Goal: Task Accomplishment & Management: Manage account settings

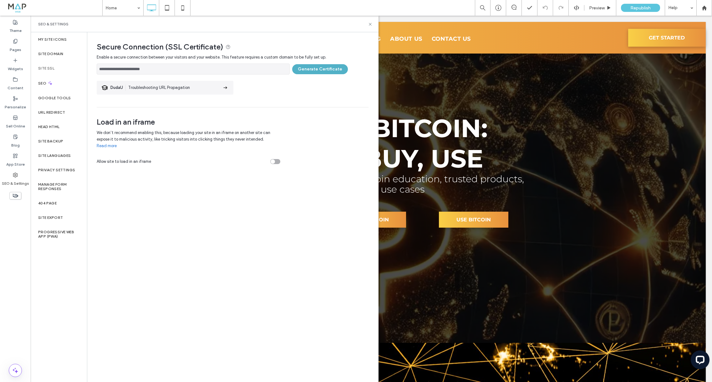
click at [310, 66] on button "Generate Certificate" at bounding box center [320, 69] width 56 height 10
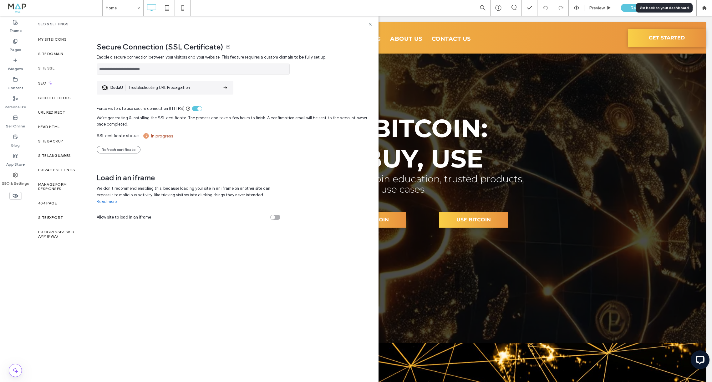
drag, startPoint x: 701, startPoint y: 7, endPoint x: 687, endPoint y: 8, distance: 13.9
click at [701, 7] on div at bounding box center [704, 7] width 15 height 5
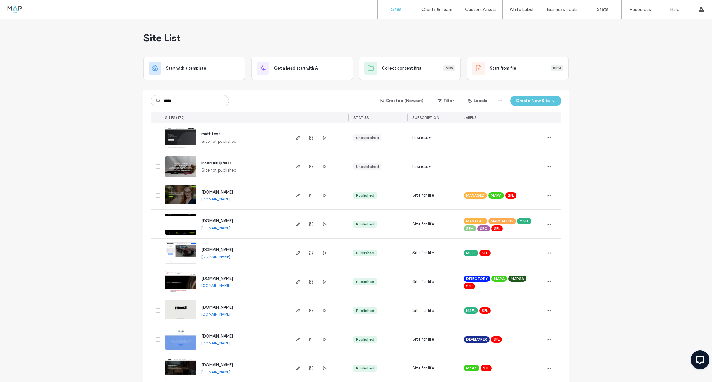
type input "*****"
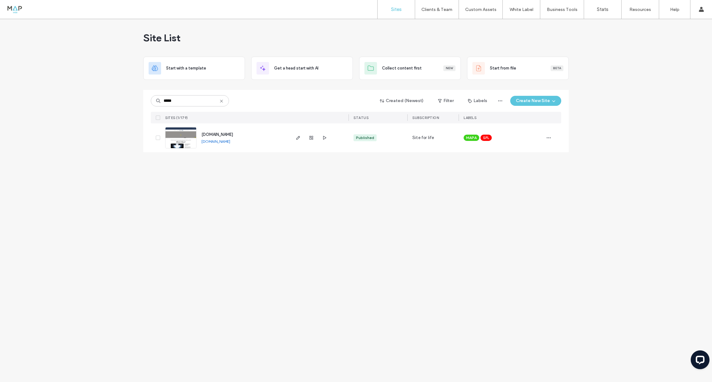
click at [177, 135] on img at bounding box center [181, 148] width 31 height 43
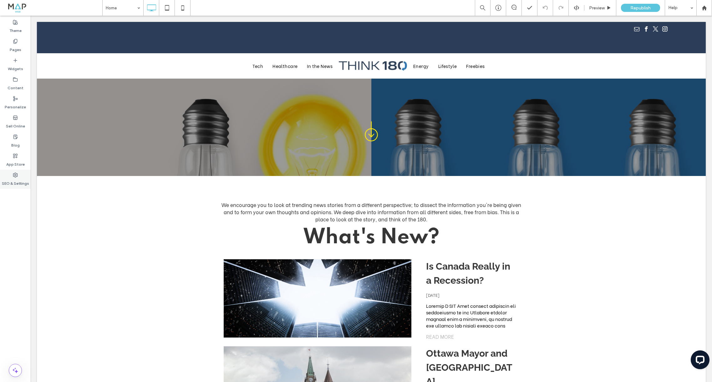
click at [11, 178] on label "SEO & Settings" at bounding box center [15, 181] width 27 height 9
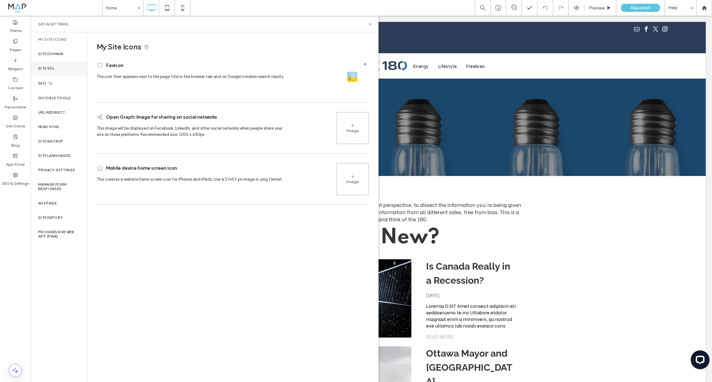
drag, startPoint x: 59, startPoint y: 77, endPoint x: 59, endPoint y: 69, distance: 7.8
click at [59, 77] on div "SEO" at bounding box center [59, 82] width 56 height 15
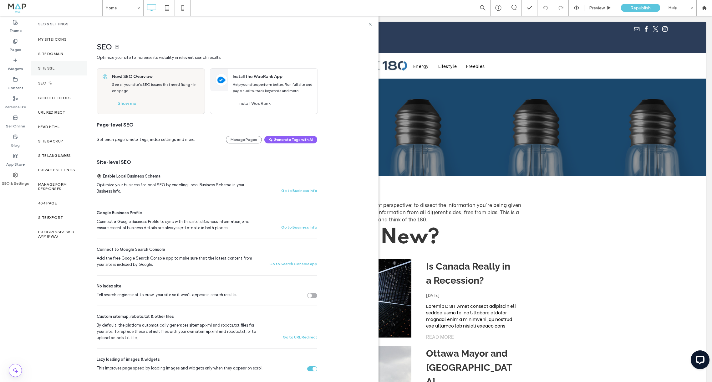
click at [59, 69] on div "Site SSL" at bounding box center [59, 68] width 56 height 14
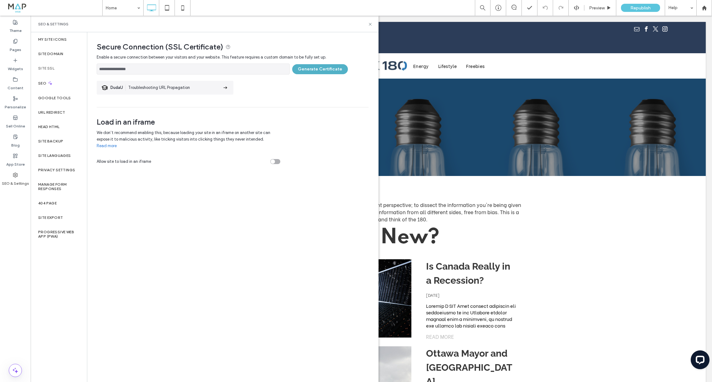
click at [332, 72] on button "Generate Certificate" at bounding box center [320, 69] width 56 height 10
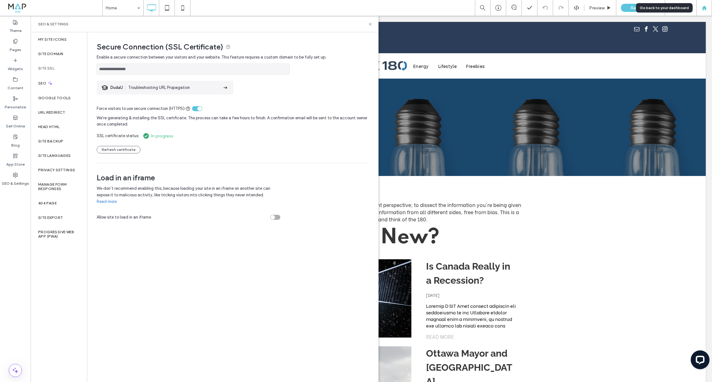
click at [705, 7] on use at bounding box center [704, 7] width 5 height 5
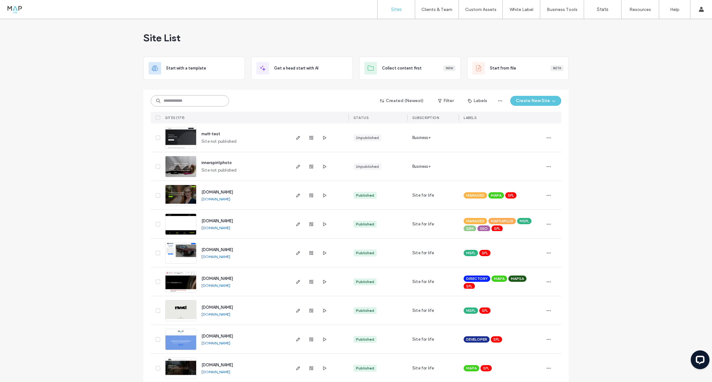
click at [188, 99] on input at bounding box center [190, 100] width 78 height 11
type input "****"
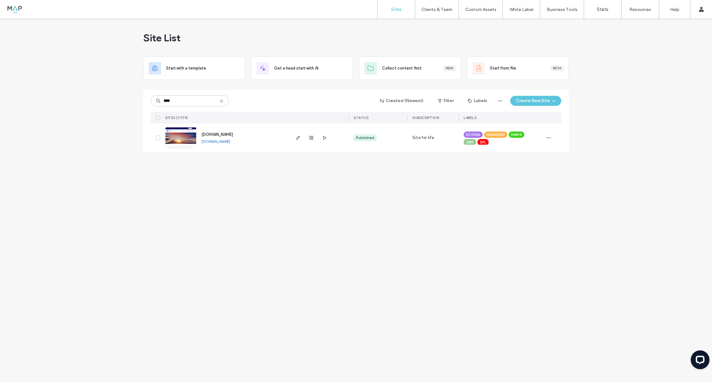
click at [180, 132] on img at bounding box center [181, 148] width 31 height 43
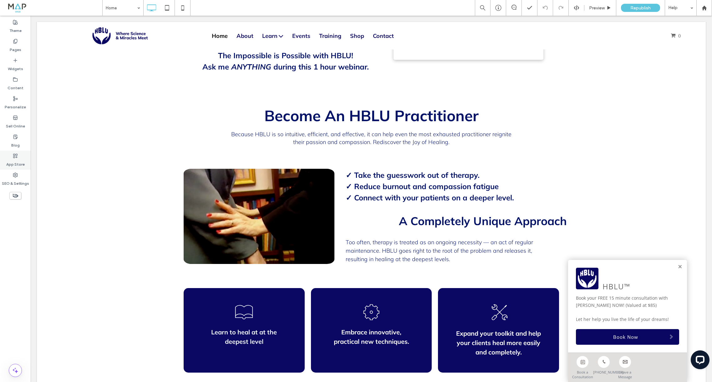
scroll to position [1561, 0]
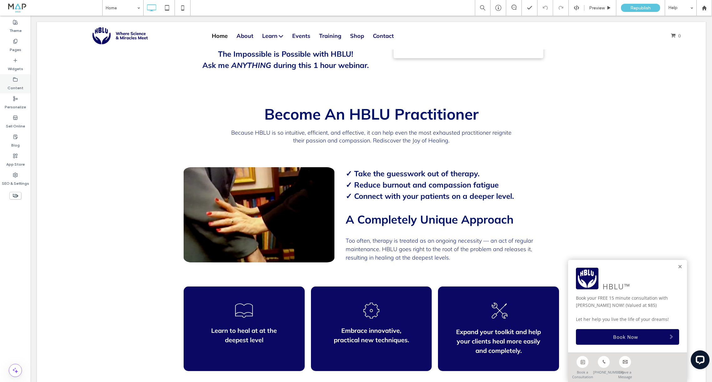
click at [14, 79] on icon at bounding box center [15, 79] width 5 height 5
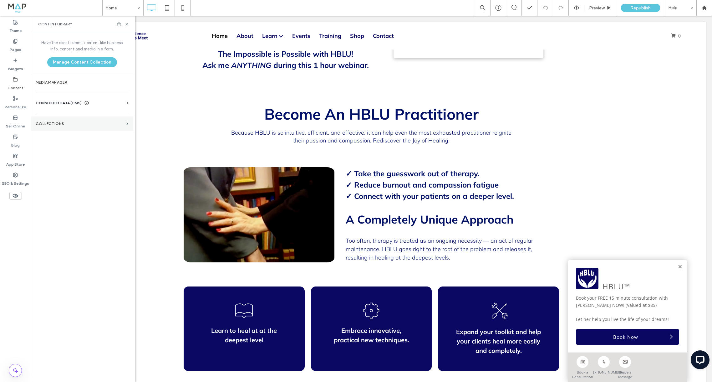
click at [63, 123] on label "Collections" at bounding box center [80, 123] width 88 height 4
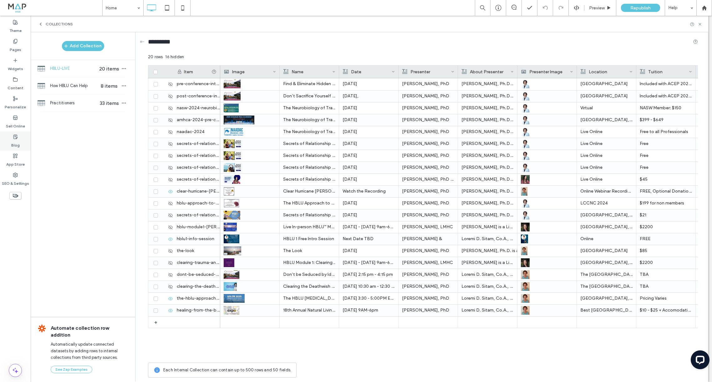
click at [18, 138] on div "Blog" at bounding box center [15, 140] width 31 height 19
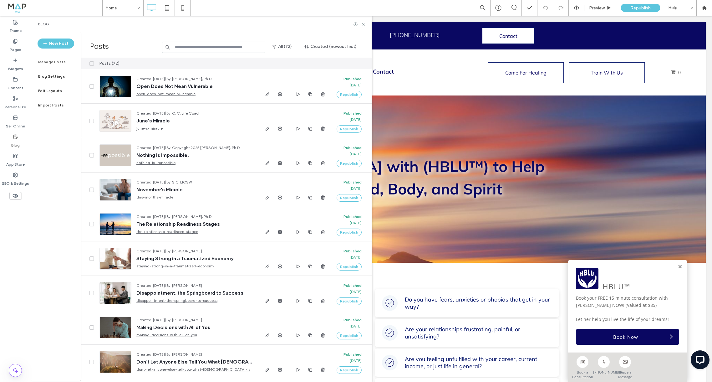
scroll to position [0, 0]
click at [217, 46] on input at bounding box center [213, 47] width 103 height 11
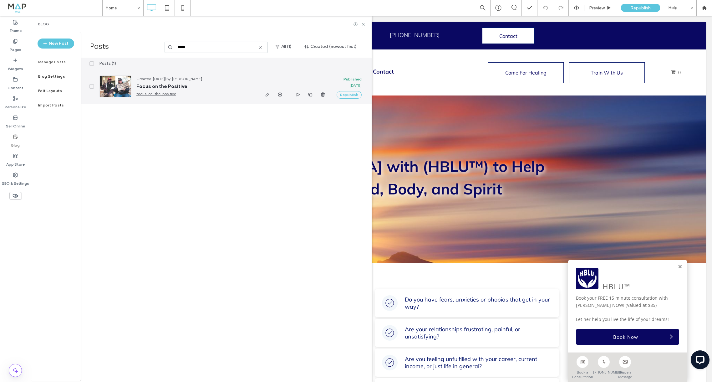
type input "*****"
drag, startPoint x: 114, startPoint y: 80, endPoint x: 141, endPoint y: 89, distance: 28.6
click at [114, 80] on div at bounding box center [116, 86] width 32 height 22
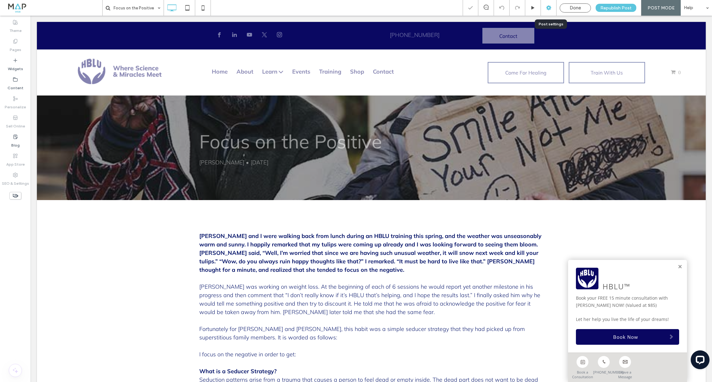
drag, startPoint x: 551, startPoint y: 8, endPoint x: 394, endPoint y: 95, distance: 180.3
click at [551, 8] on use at bounding box center [548, 7] width 5 height 5
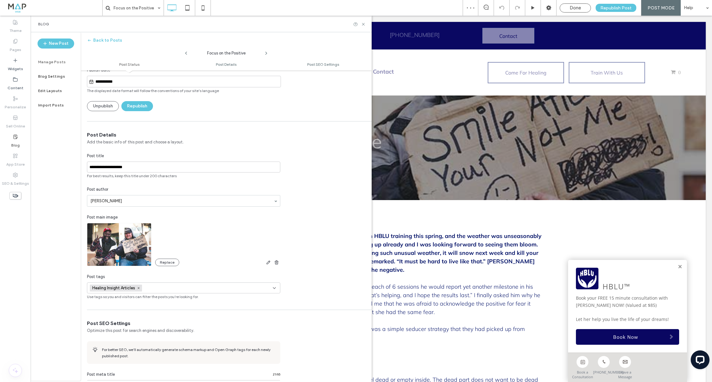
scroll to position [75, 0]
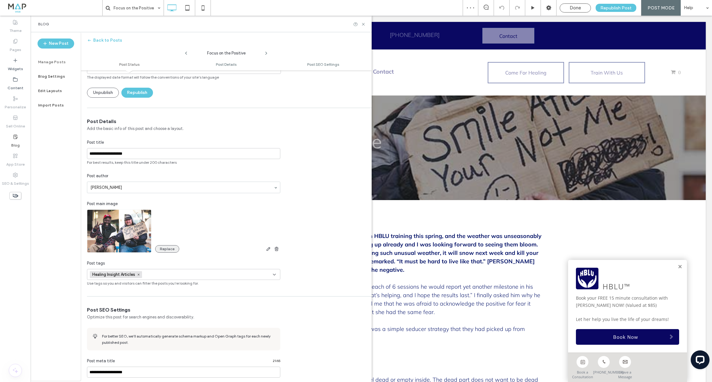
click at [167, 248] on button "Replace" at bounding box center [167, 249] width 24 height 8
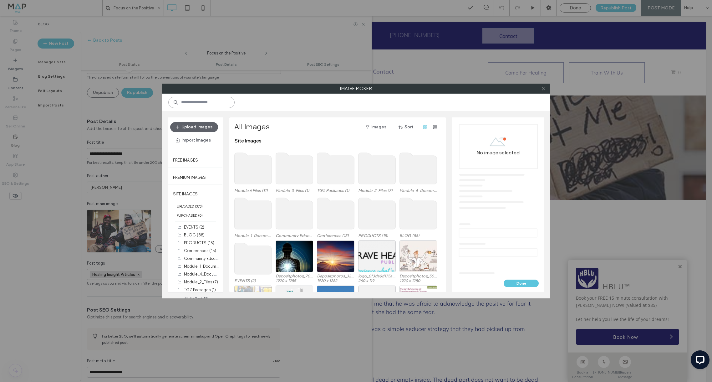
click at [193, 105] on input at bounding box center [201, 102] width 66 height 11
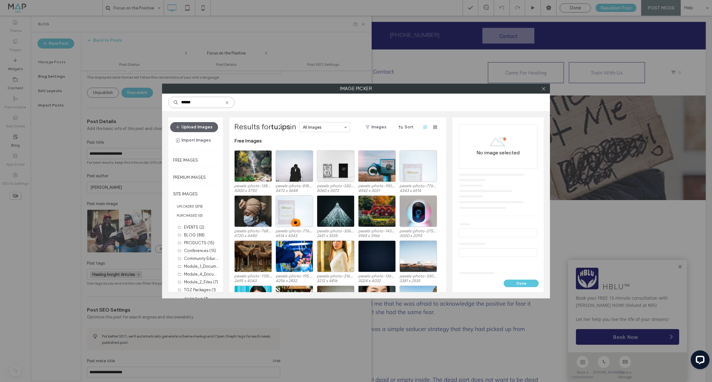
drag, startPoint x: 161, startPoint y: 102, endPoint x: 158, endPoint y: 102, distance: 3.5
click at [158, 102] on div "Image Picker ****** Upload Images Import Images Free Images Premium Images SITE…" at bounding box center [356, 191] width 712 height 382
type input "******"
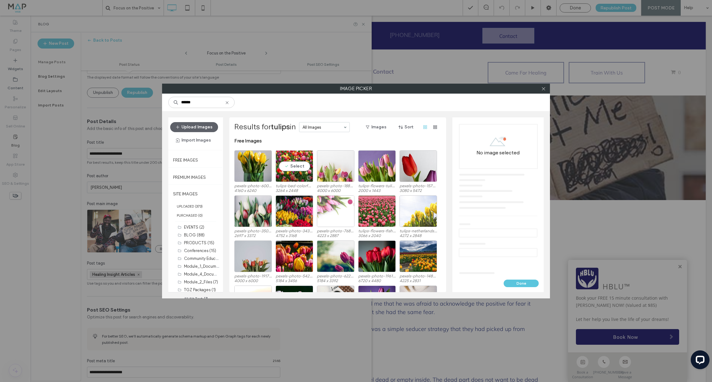
click at [295, 164] on div "Select" at bounding box center [295, 166] width 38 height 32
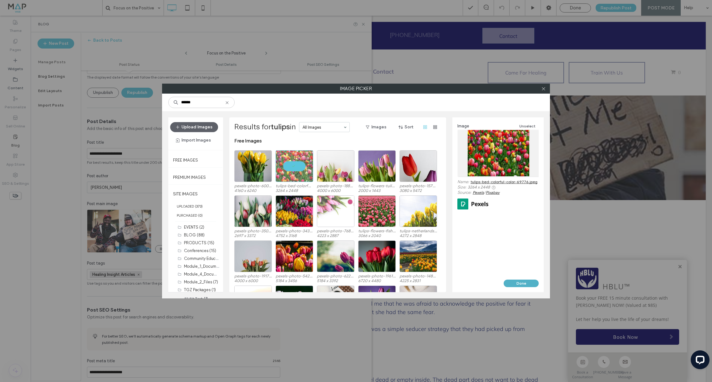
click at [518, 281] on button "Done" at bounding box center [521, 283] width 35 height 8
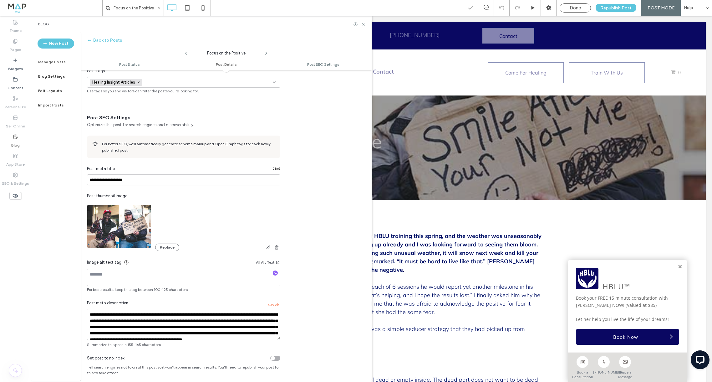
scroll to position [267, 0]
click at [163, 249] on button "Replace" at bounding box center [167, 247] width 24 height 8
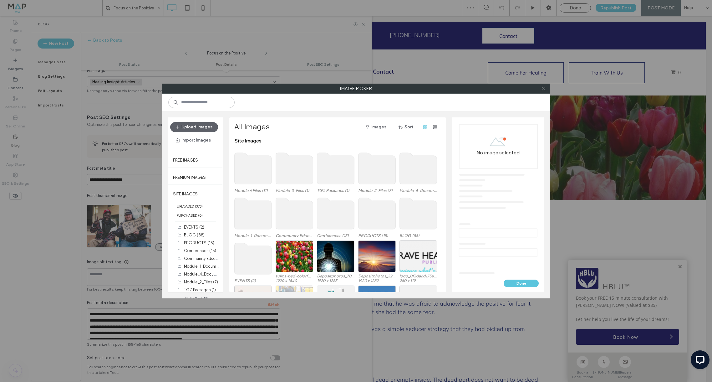
scroll to position [0, 0]
drag, startPoint x: 298, startPoint y: 257, endPoint x: 457, endPoint y: 282, distance: 160.3
click at [299, 257] on div "Select" at bounding box center [295, 256] width 38 height 32
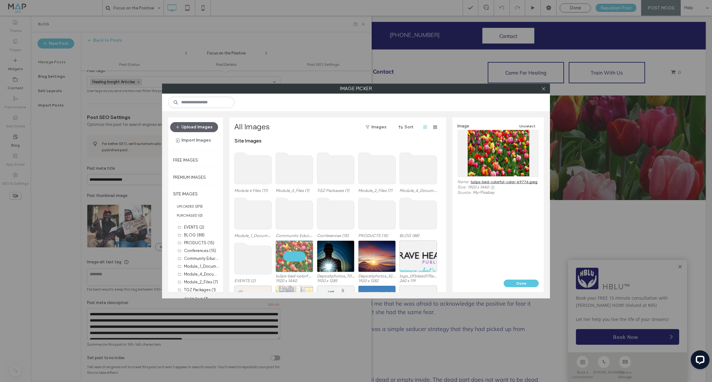
click at [520, 181] on link "tulips-bed-colorful-color-69776.jpeg" at bounding box center [504, 181] width 67 height 5
drag, startPoint x: 515, startPoint y: 279, endPoint x: 452, endPoint y: 134, distance: 158.6
click at [515, 279] on button "Done" at bounding box center [521, 283] width 35 height 8
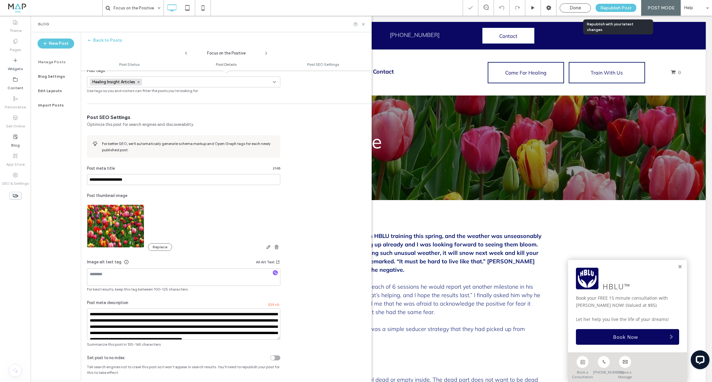
click at [620, 9] on span "Republish Post" at bounding box center [615, 7] width 31 height 5
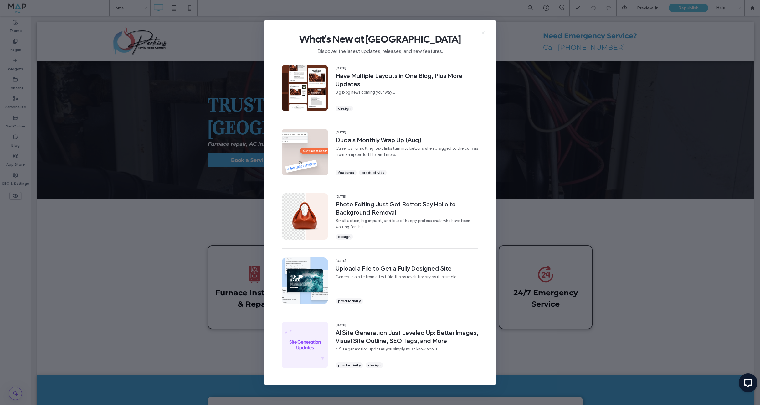
click at [483, 33] on use at bounding box center [483, 32] width 3 height 3
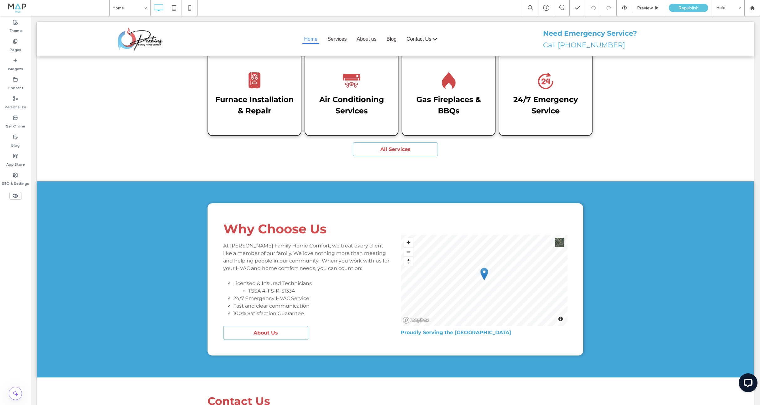
scroll to position [192, 0]
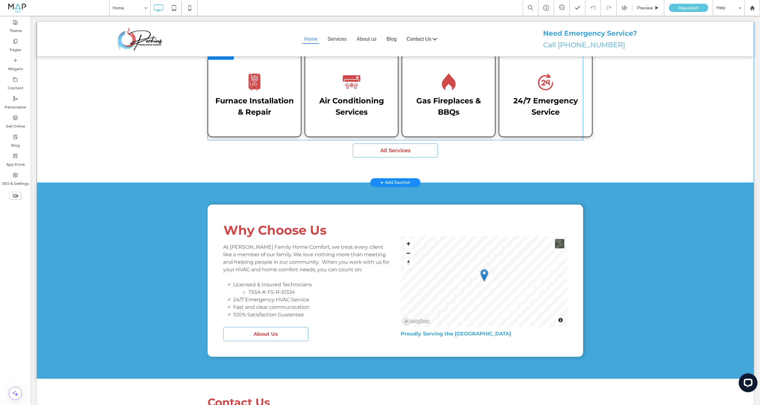
click at [570, 107] on div "24/7 Emergency Service Click To Paste" at bounding box center [545, 95] width 94 height 84
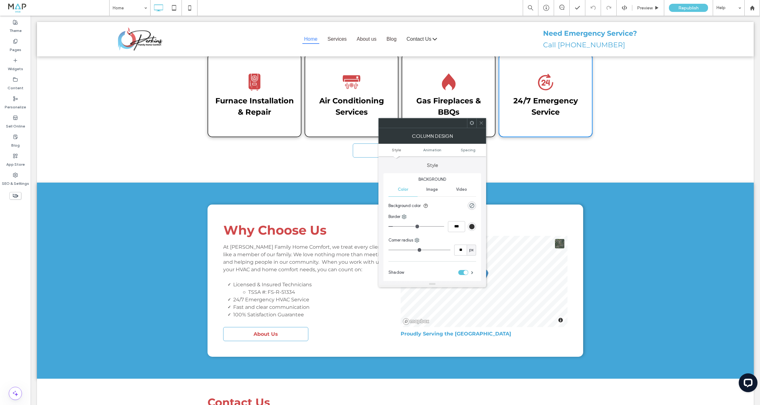
click at [480, 123] on icon at bounding box center [481, 122] width 5 height 5
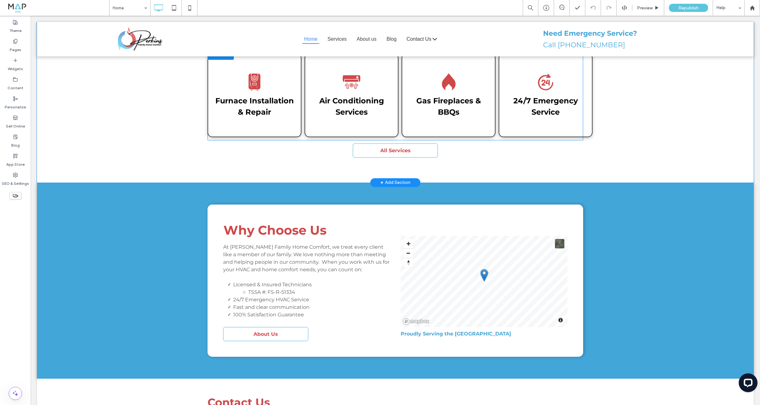
click at [412, 96] on div "Gas Fireplaces & BBQs Click To Paste" at bounding box center [448, 95] width 94 height 84
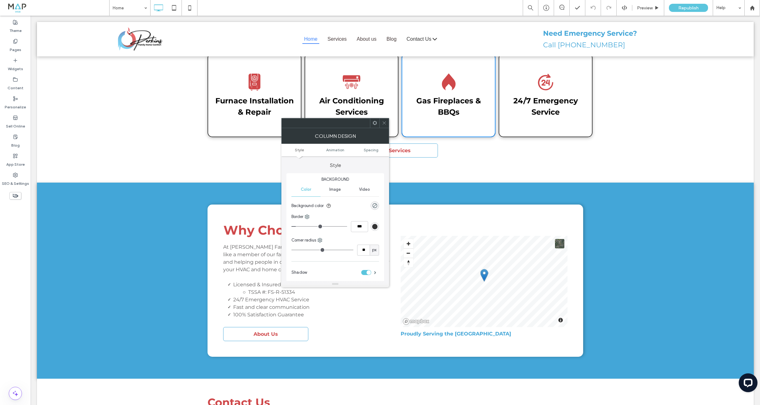
scroll to position [47, 0]
click at [376, 226] on span at bounding box center [375, 225] width 2 height 3
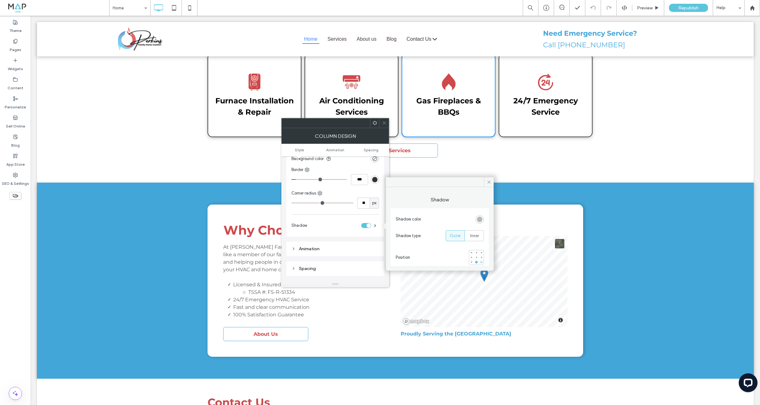
click at [481, 261] on div at bounding box center [481, 262] width 3 height 3
click at [476, 261] on div at bounding box center [476, 262] width 3 height 3
click at [487, 179] on span at bounding box center [489, 181] width 10 height 9
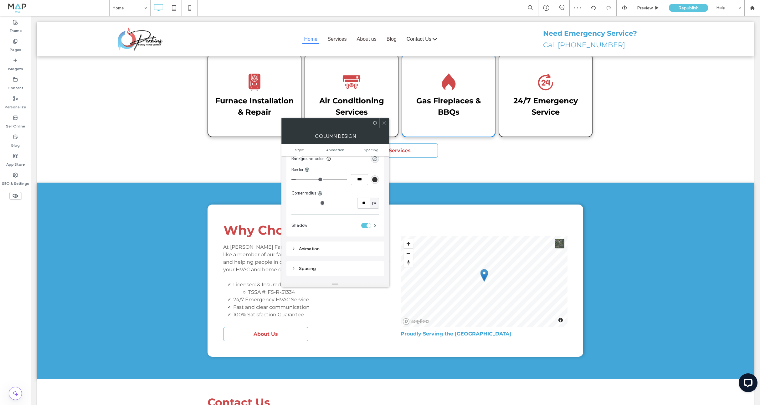
click at [383, 123] on icon at bounding box center [384, 122] width 5 height 5
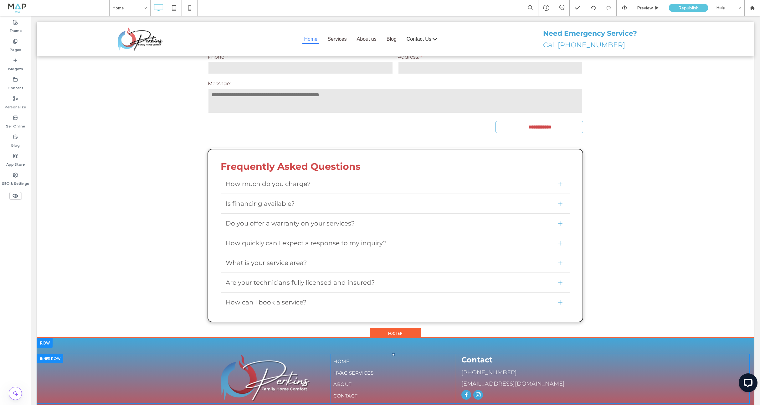
scroll to position [579, 0]
click at [43, 338] on div at bounding box center [45, 343] width 16 height 10
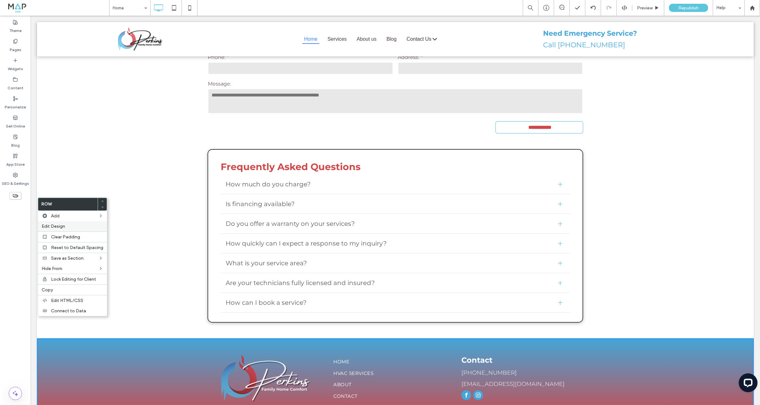
click at [57, 224] on span "Edit Design" at bounding box center [53, 225] width 23 height 5
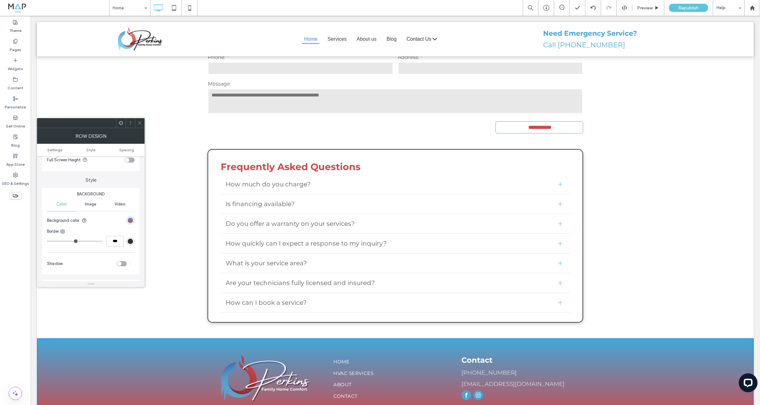
scroll to position [62, 0]
click at [129, 219] on div "linear-gradient(rgb(67, 166, 216) 0%, rgb(207, 72, 74) 100%)" at bounding box center [130, 219] width 5 height 5
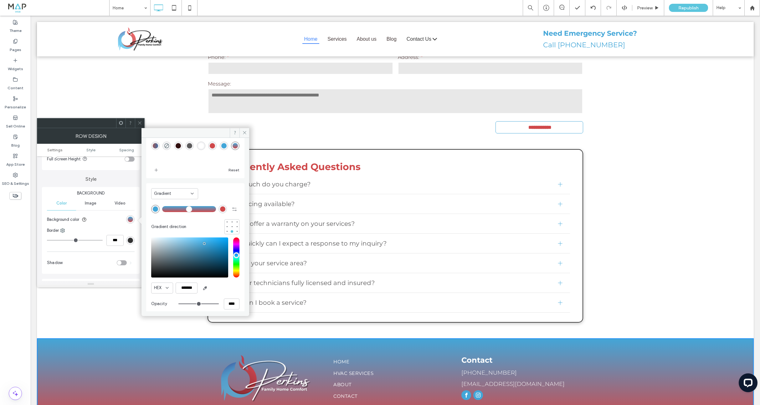
scroll to position [31, 0]
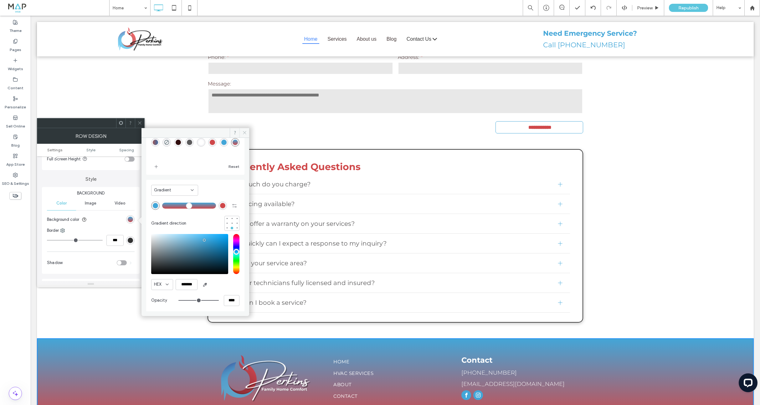
click at [243, 133] on use at bounding box center [244, 132] width 3 height 3
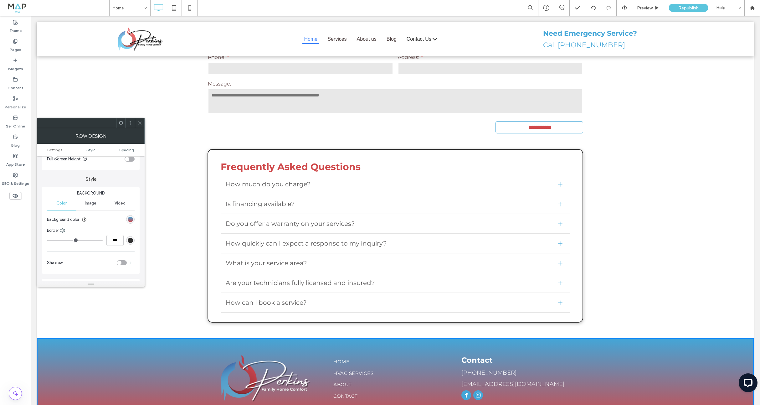
click at [139, 122] on icon at bounding box center [139, 122] width 5 height 5
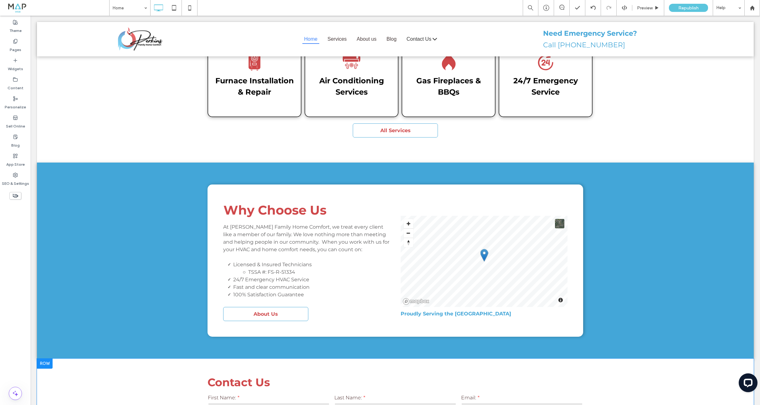
scroll to position [231, 0]
